Goal: Participate in discussion: Engage in conversation with other users on a specific topic

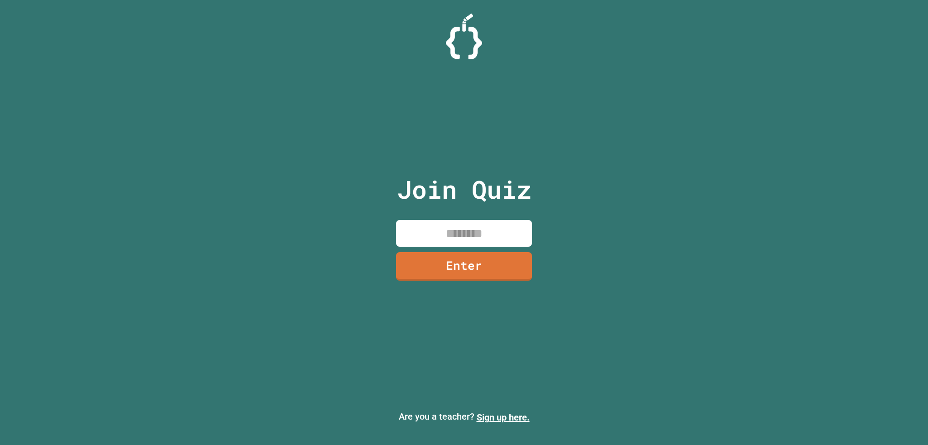
click at [432, 225] on input at bounding box center [464, 233] width 136 height 27
type input "********"
click at [453, 266] on link "Enter" at bounding box center [463, 266] width 137 height 29
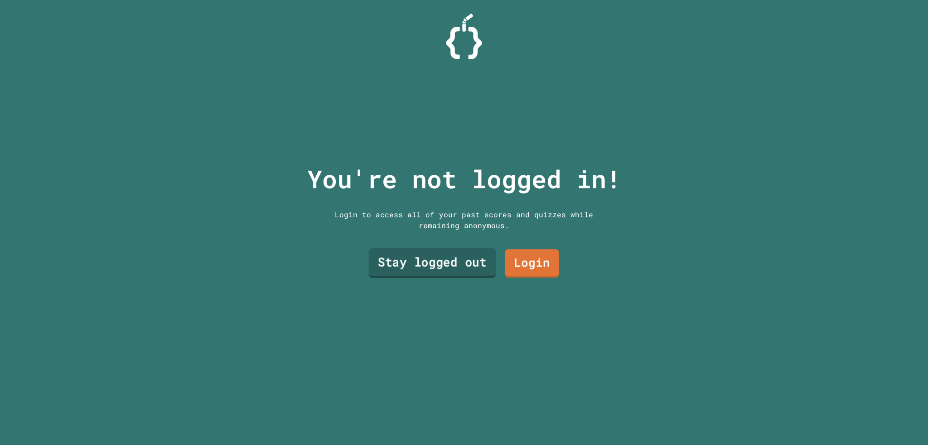
click at [457, 255] on link "Stay logged out" at bounding box center [432, 263] width 127 height 30
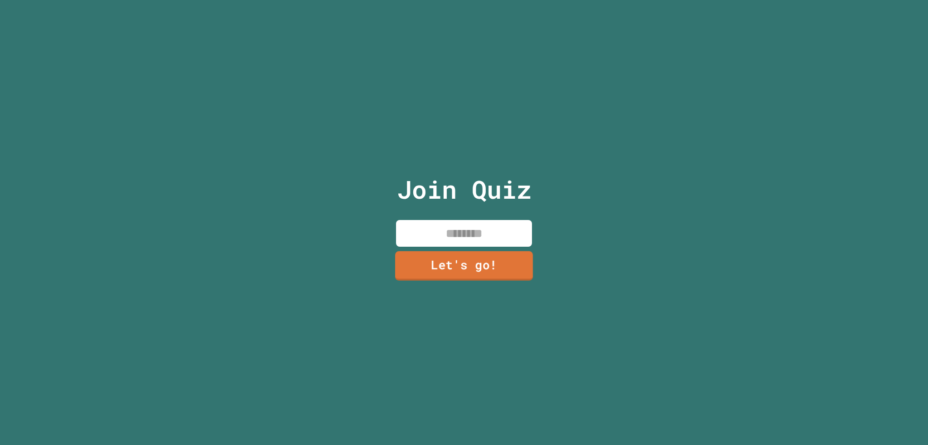
click at [469, 241] on input at bounding box center [464, 233] width 136 height 27
type input "*****"
click at [476, 274] on link "Let's go!" at bounding box center [463, 266] width 137 height 30
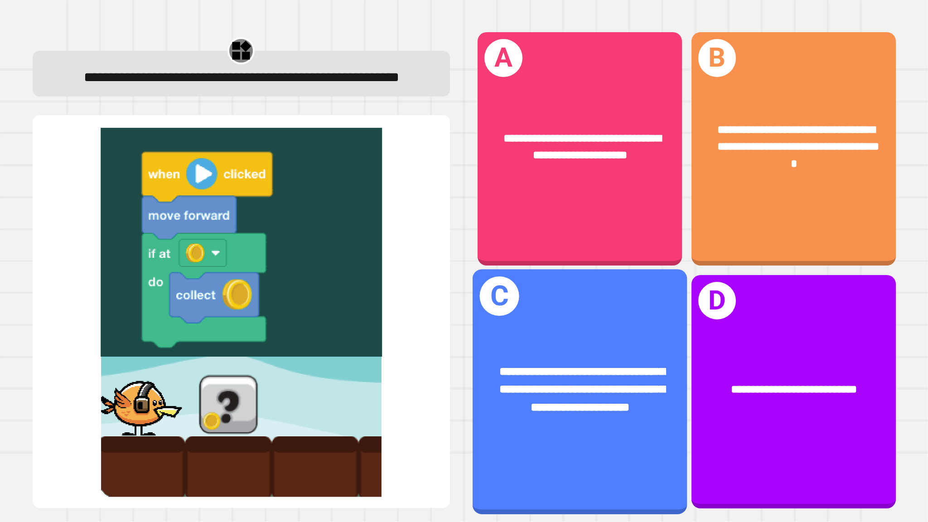
click at [618, 373] on span "**********" at bounding box center [582, 388] width 165 height 47
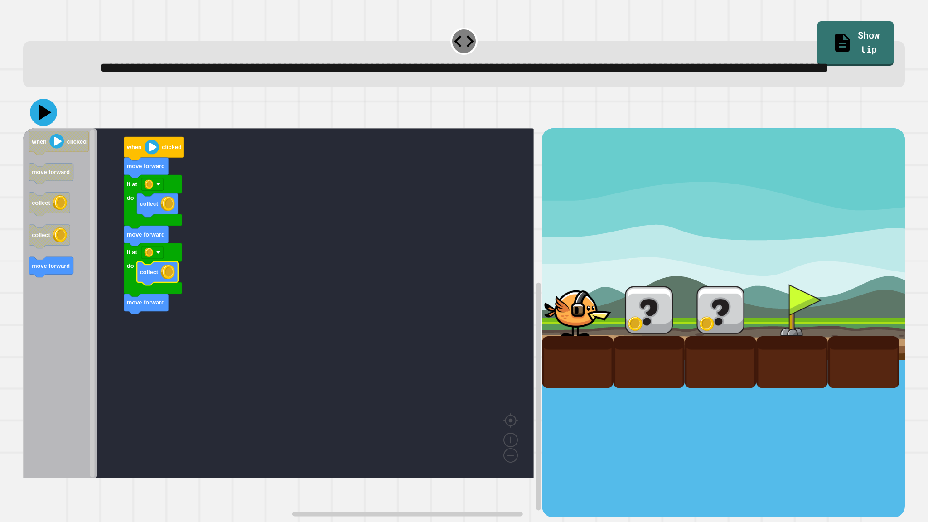
click at [35, 126] on icon at bounding box center [43, 112] width 27 height 27
click at [339, 233] on rect "Blockly Workspace" at bounding box center [278, 303] width 510 height 350
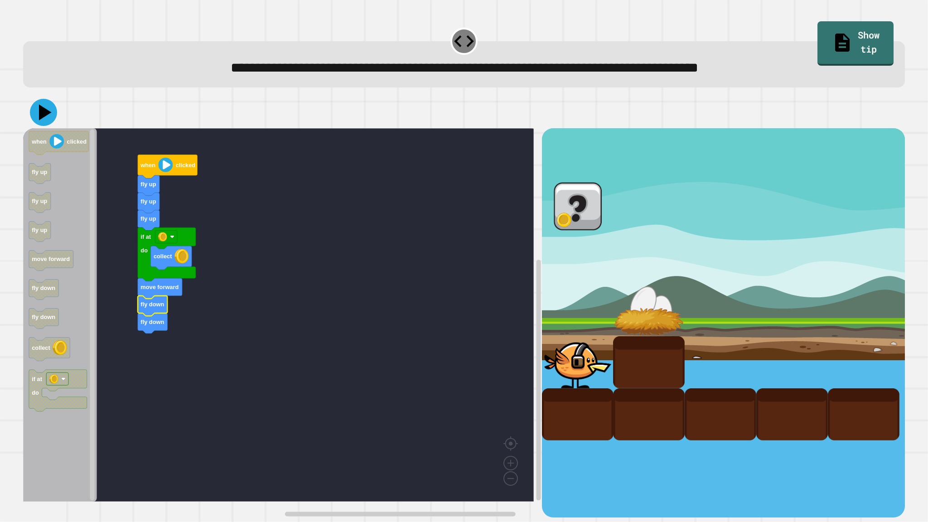
click at [38, 119] on icon at bounding box center [43, 112] width 27 height 27
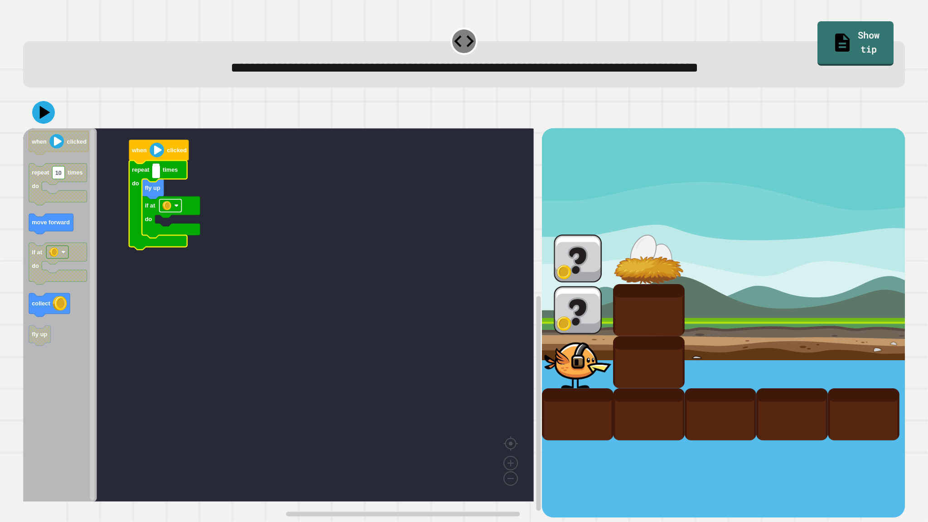
type input "*"
click at [237, 217] on rect "Blockly Workspace" at bounding box center [278, 314] width 510 height 373
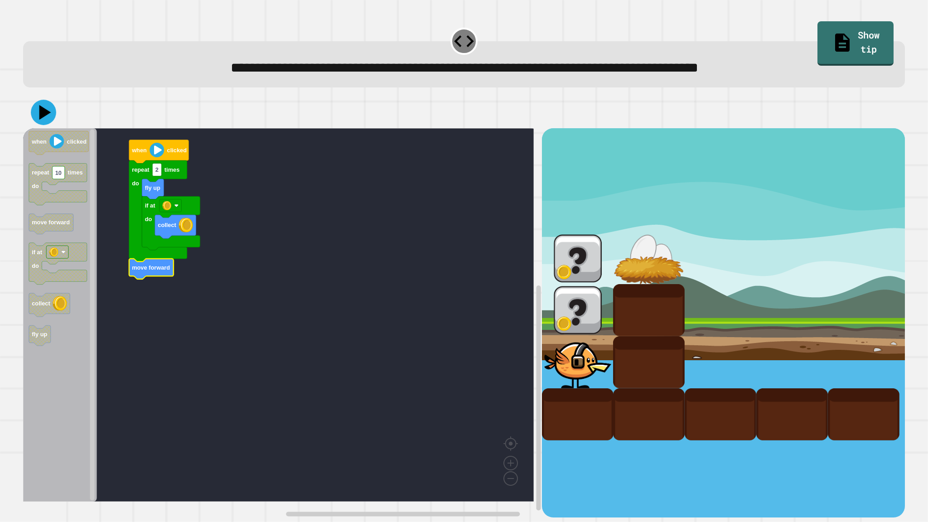
click at [44, 121] on icon at bounding box center [43, 112] width 25 height 25
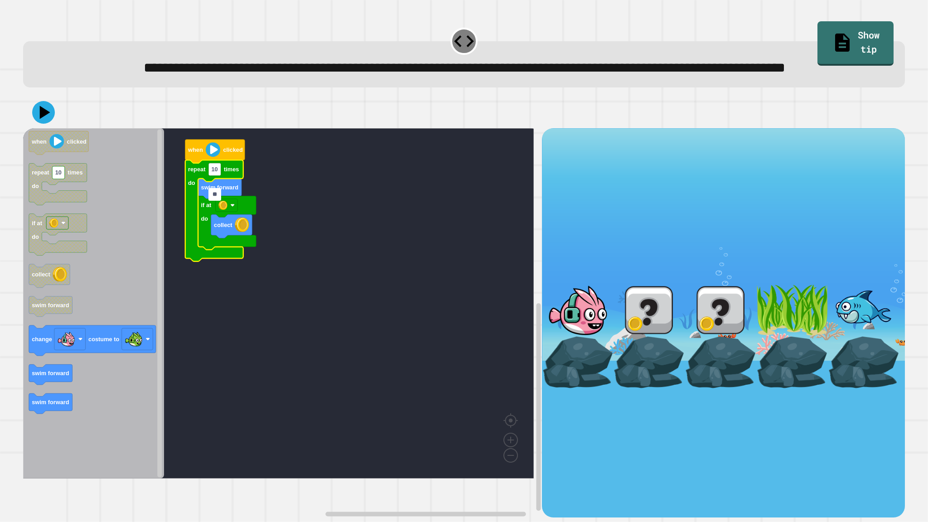
type input "*"
click at [427, 208] on rect "Blockly Workspace" at bounding box center [278, 303] width 510 height 350
click at [214, 173] on text "3" at bounding box center [213, 169] width 3 height 7
type input "*"
click at [263, 327] on rect "Blockly Workspace" at bounding box center [278, 303] width 510 height 350
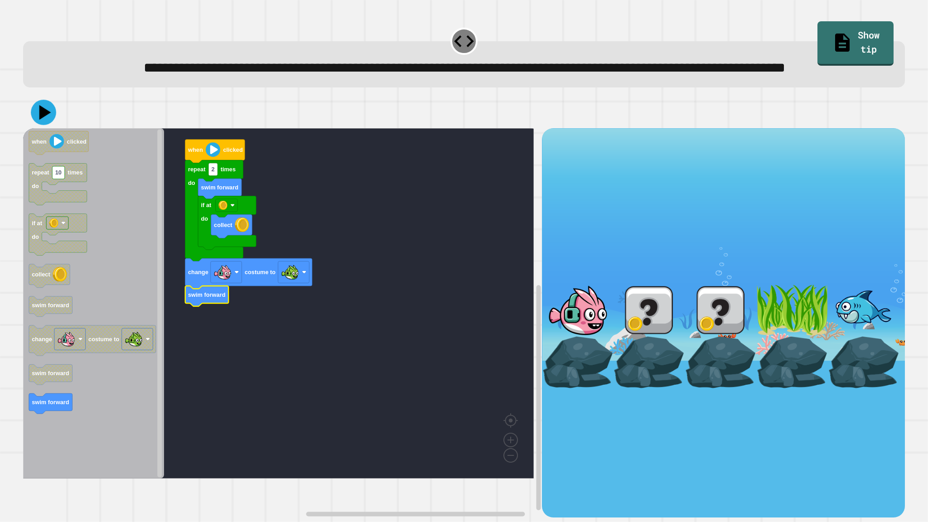
click at [40, 125] on icon at bounding box center [43, 112] width 25 height 25
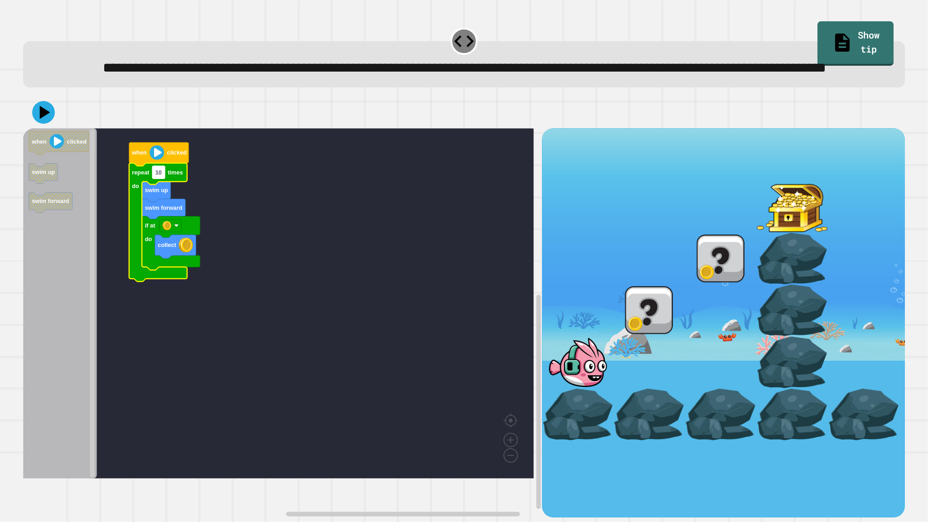
click at [158, 176] on text "10" at bounding box center [158, 172] width 6 height 7
type input "*"
click at [42, 126] on icon at bounding box center [43, 112] width 27 height 27
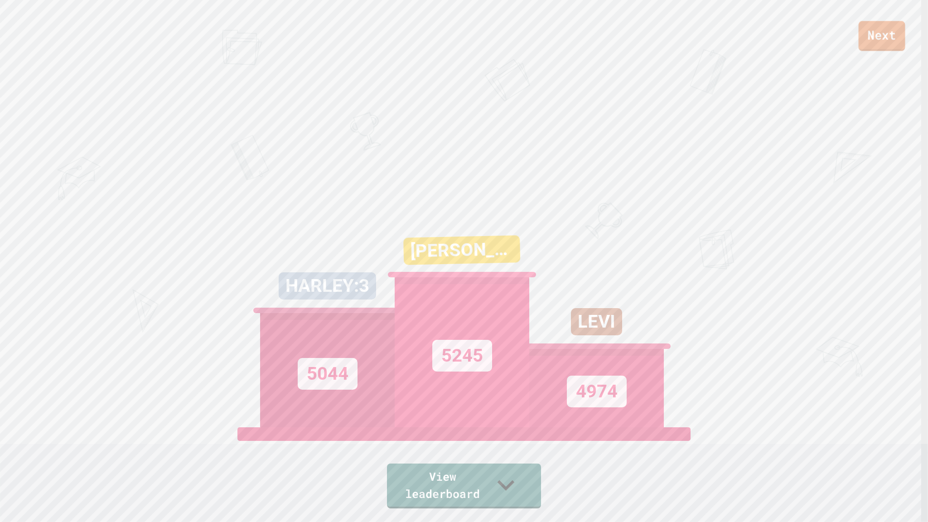
click at [874, 29] on link "Next" at bounding box center [881, 36] width 47 height 30
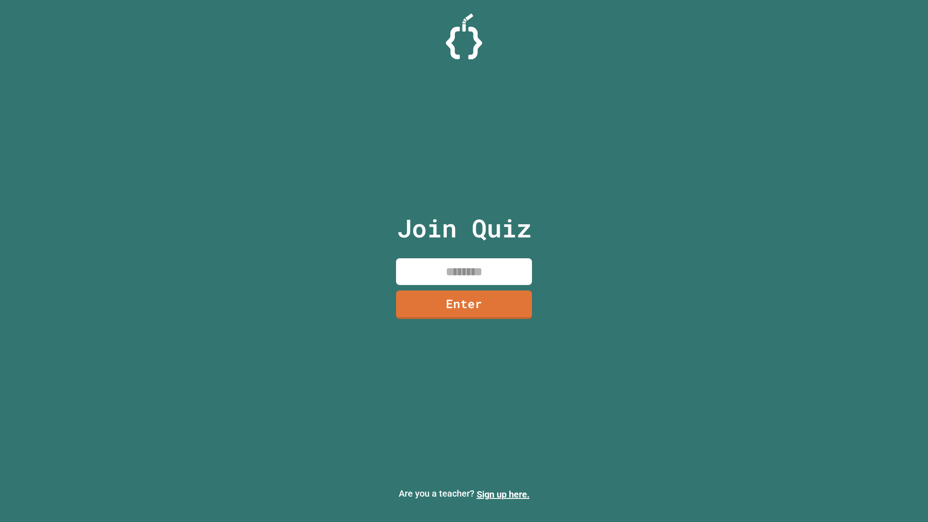
click at [449, 267] on input at bounding box center [464, 271] width 136 height 27
type input "********"
click at [483, 298] on link "Enter" at bounding box center [464, 304] width 134 height 30
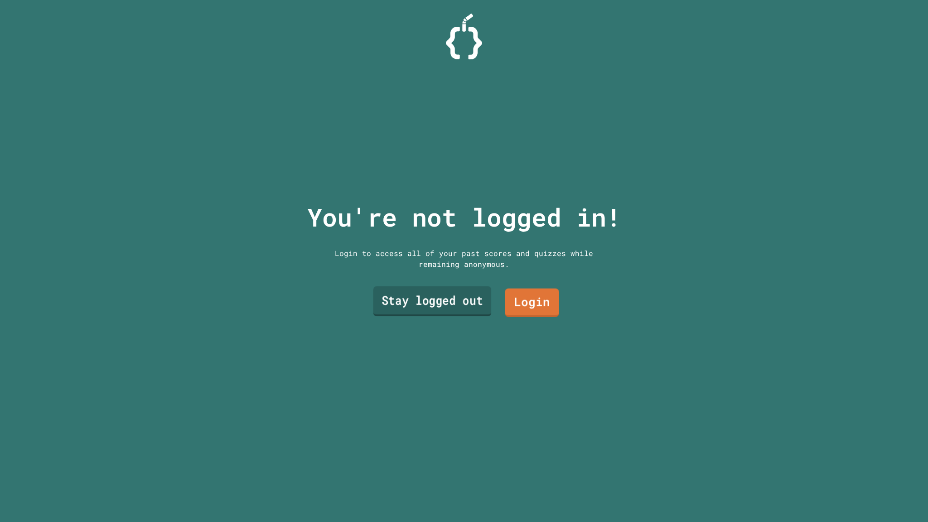
click at [462, 295] on link "Stay logged out" at bounding box center [432, 301] width 118 height 30
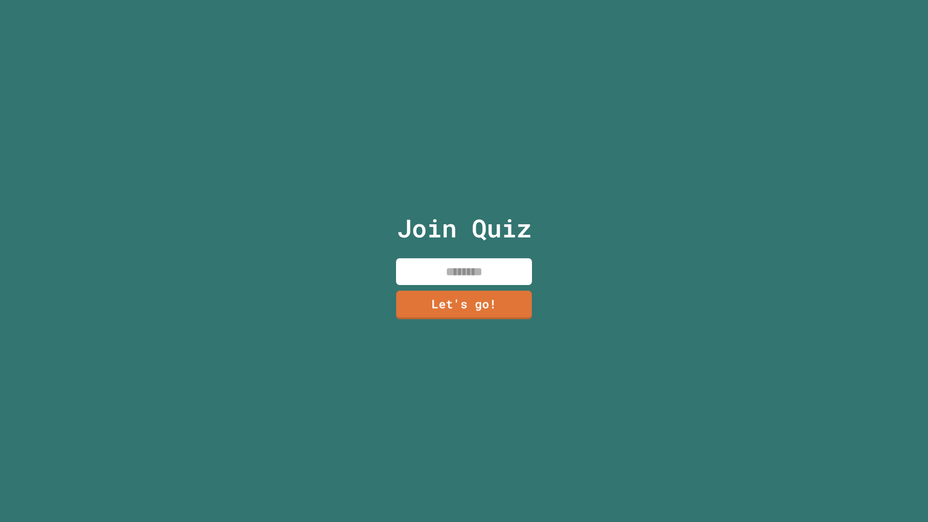
click at [473, 269] on input at bounding box center [464, 271] width 136 height 27
type input "*****"
click at [475, 313] on link "Let's go!" at bounding box center [464, 304] width 130 height 30
click at [464, 0] on div at bounding box center [464, 0] width 0 height 0
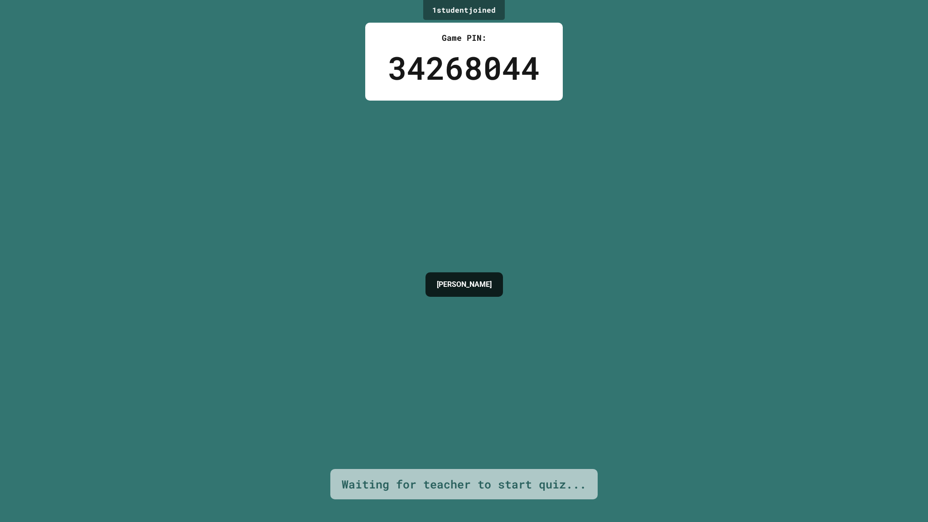
click at [474, 304] on div "[PERSON_NAME]" at bounding box center [464, 285] width 87 height 368
click at [464, 304] on div "[PERSON_NAME]" at bounding box center [464, 285] width 87 height 368
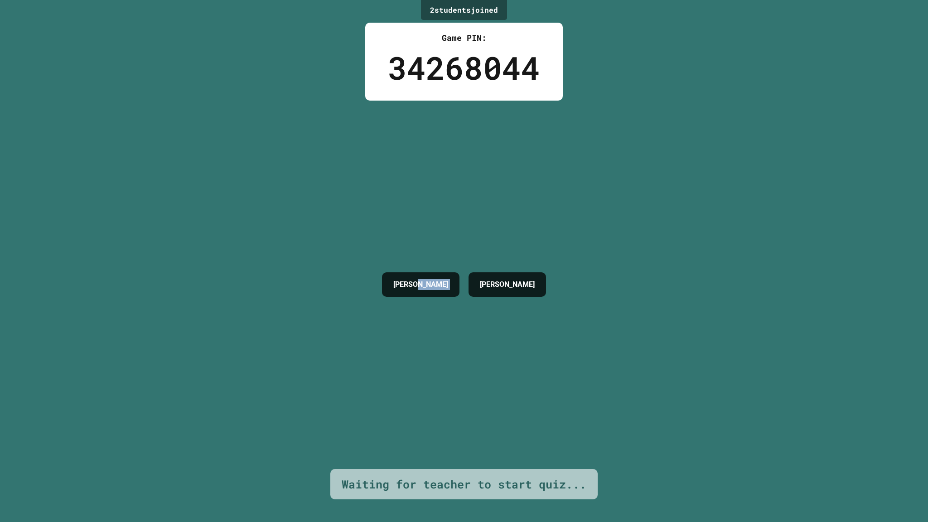
click at [464, 304] on div "[PERSON_NAME]" at bounding box center [463, 285] width 173 height 368
drag, startPoint x: 464, startPoint y: 304, endPoint x: 464, endPoint y: 349, distance: 44.8
click at [464, 348] on div "[PERSON_NAME]" at bounding box center [463, 285] width 173 height 368
click at [282, 172] on div "4 student s joined Game PIN: 34268044 [PERSON_NAME] [PERSON_NAME] Waiting for t…" at bounding box center [464, 261] width 928 height 522
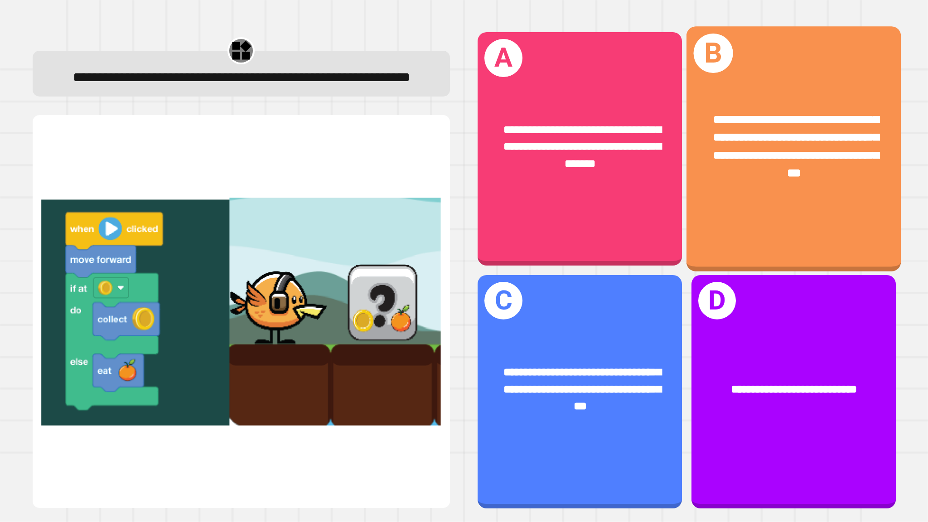
click at [757, 188] on div "**********" at bounding box center [793, 146] width 214 height 118
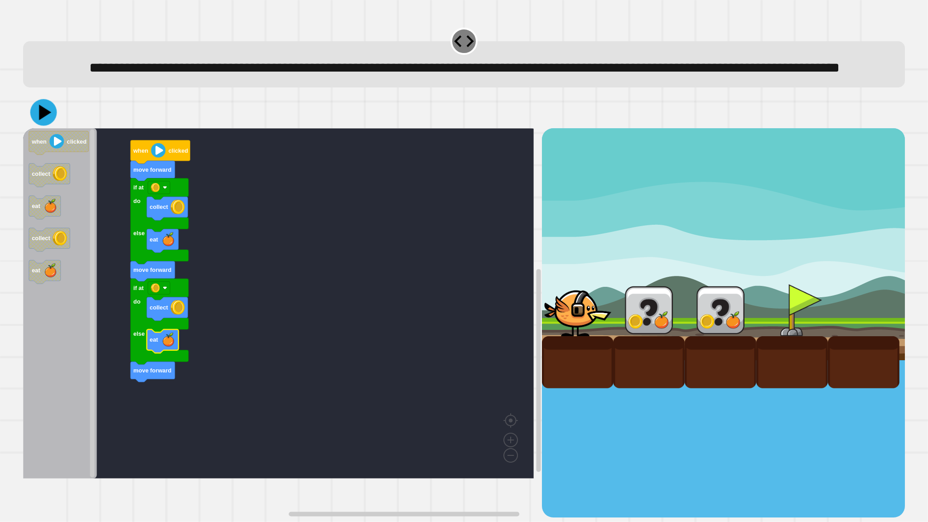
click at [47, 120] on icon at bounding box center [45, 112] width 12 height 15
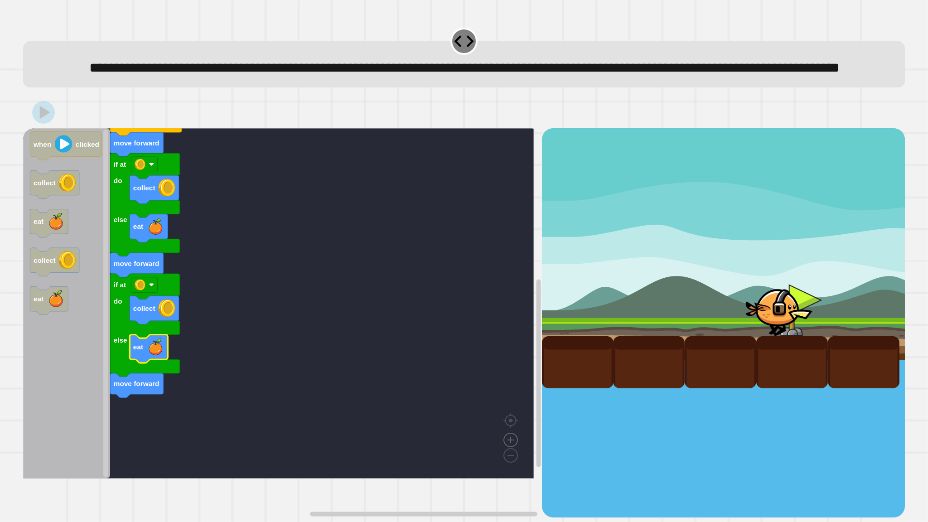
click at [513, 445] on image "Blockly Workspace" at bounding box center [510, 419] width 43 height 56
click at [373, 445] on rect "Blockly Workspace" at bounding box center [278, 303] width 510 height 350
click at [538, 403] on div "move forward if at do else collect eat move forward if at do else collect eat m…" at bounding box center [463, 322] width 881 height 389
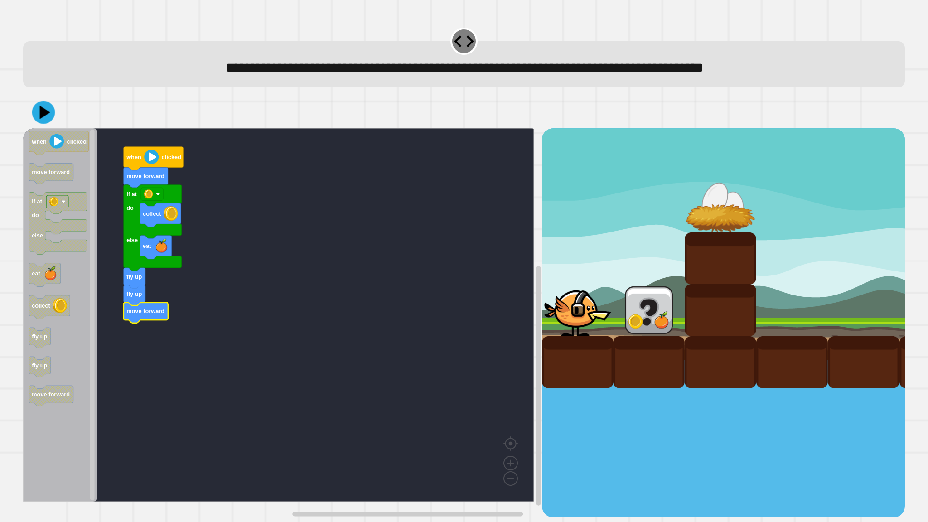
click at [49, 123] on icon at bounding box center [43, 112] width 23 height 23
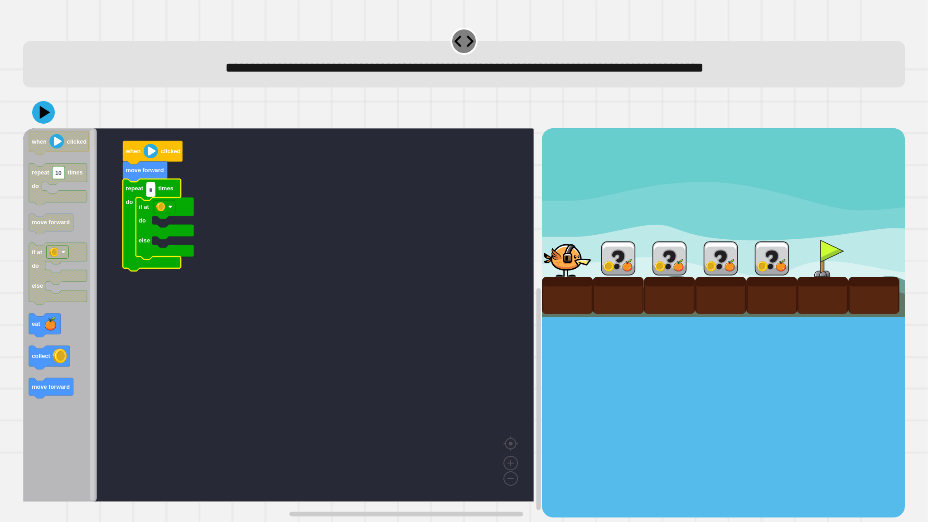
type input "*"
click at [223, 192] on rect "Blockly Workspace" at bounding box center [278, 314] width 510 height 373
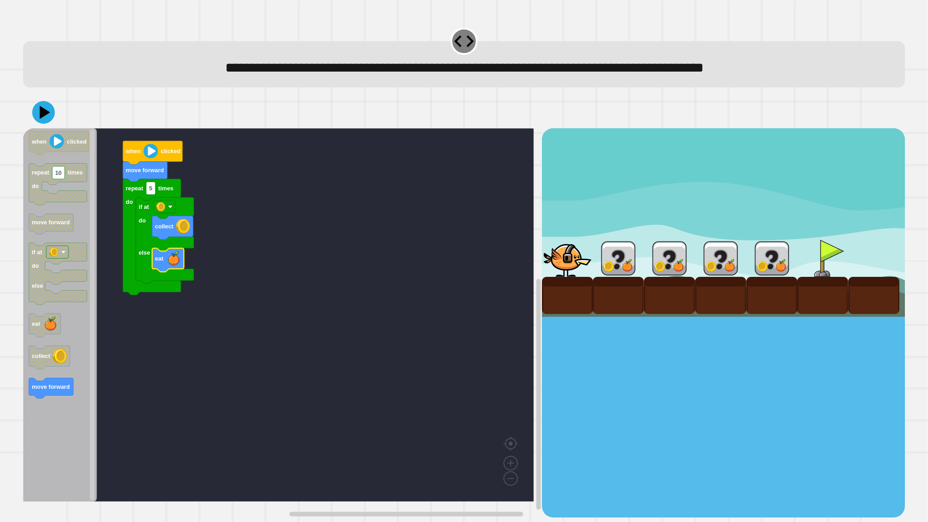
click at [187, 297] on div "when clicked move forward repeat 5 times do if at do else collect eat when clic…" at bounding box center [282, 322] width 518 height 389
click at [49, 115] on icon at bounding box center [43, 112] width 23 height 23
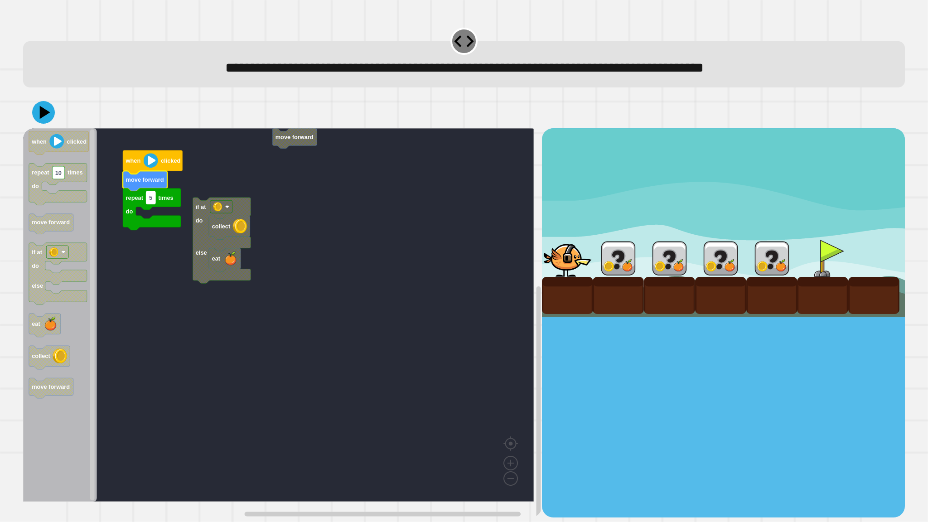
click at [151, 201] on text "5" at bounding box center [150, 197] width 3 height 7
type input "*"
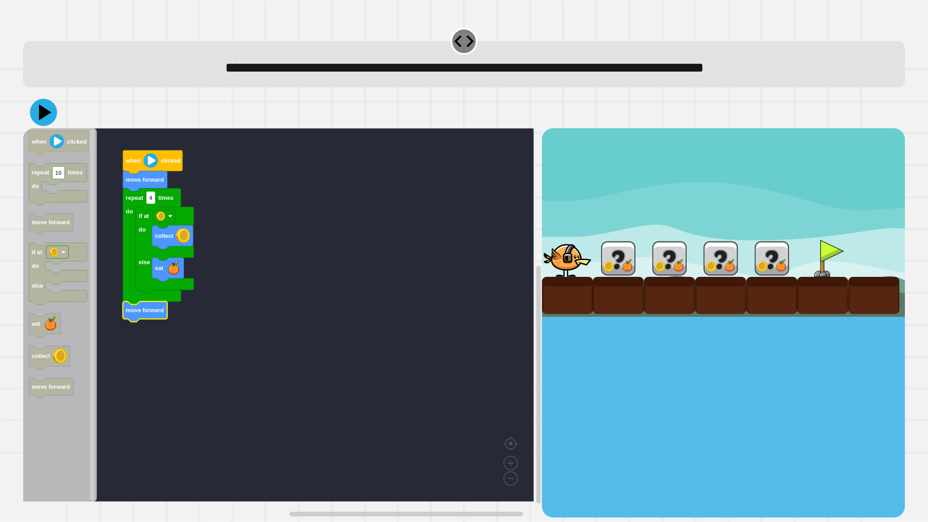
click at [49, 114] on icon at bounding box center [45, 113] width 13 height 16
click at [45, 113] on icon at bounding box center [45, 113] width 13 height 16
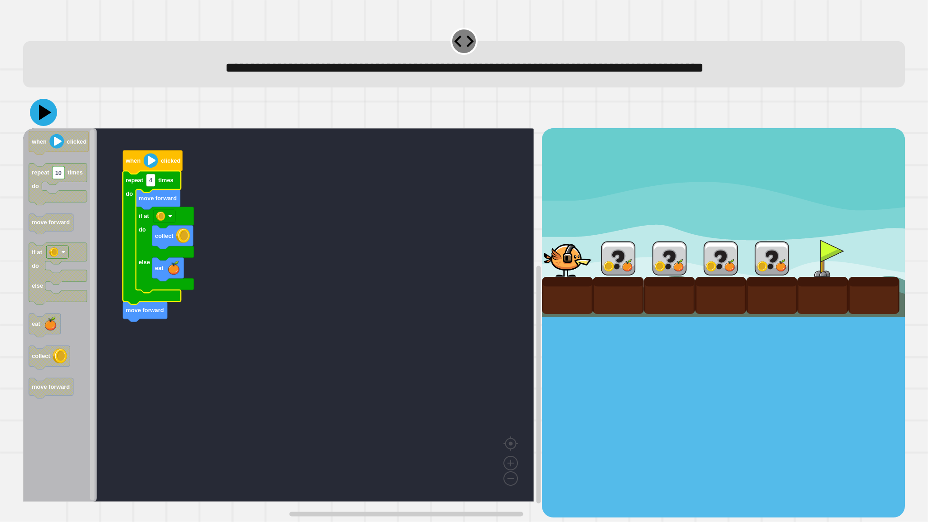
click at [38, 114] on icon at bounding box center [43, 112] width 27 height 27
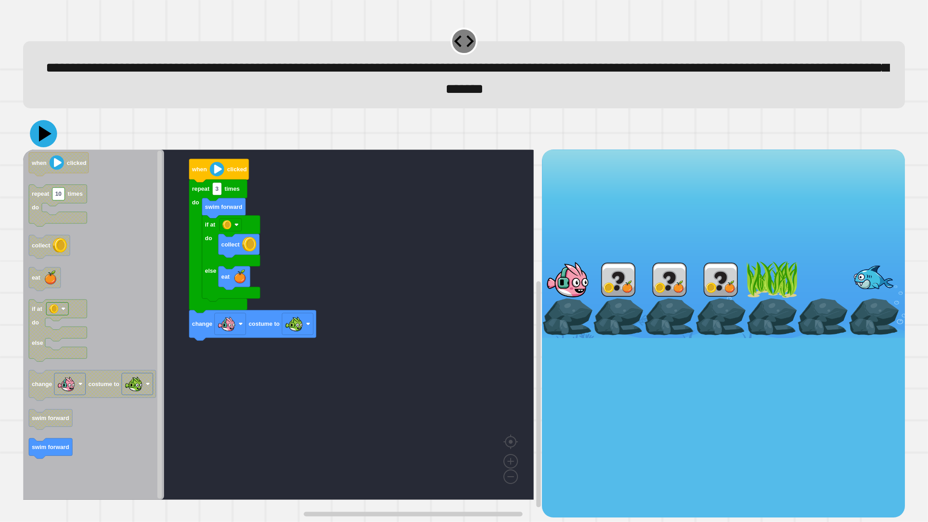
click at [42, 142] on icon at bounding box center [43, 133] width 27 height 27
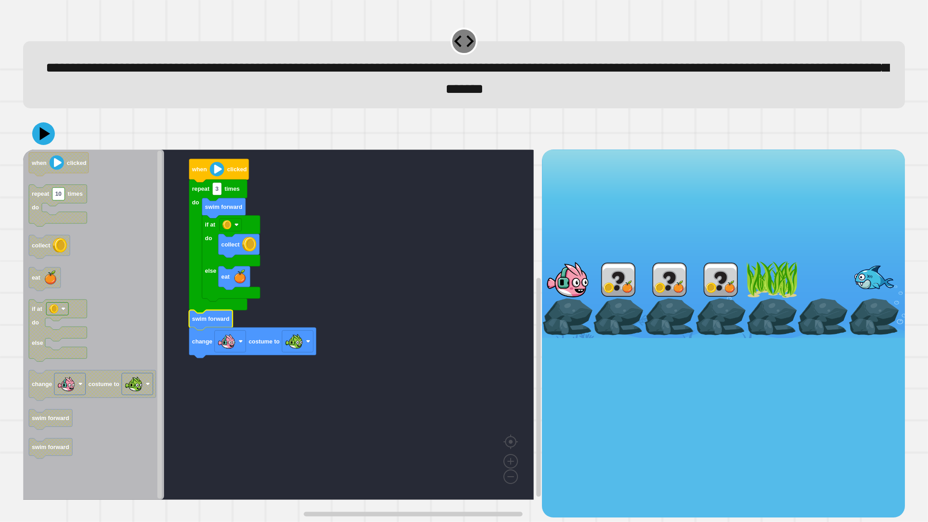
click at [44, 140] on icon at bounding box center [45, 133] width 10 height 13
